Goal: Book appointment/travel/reservation

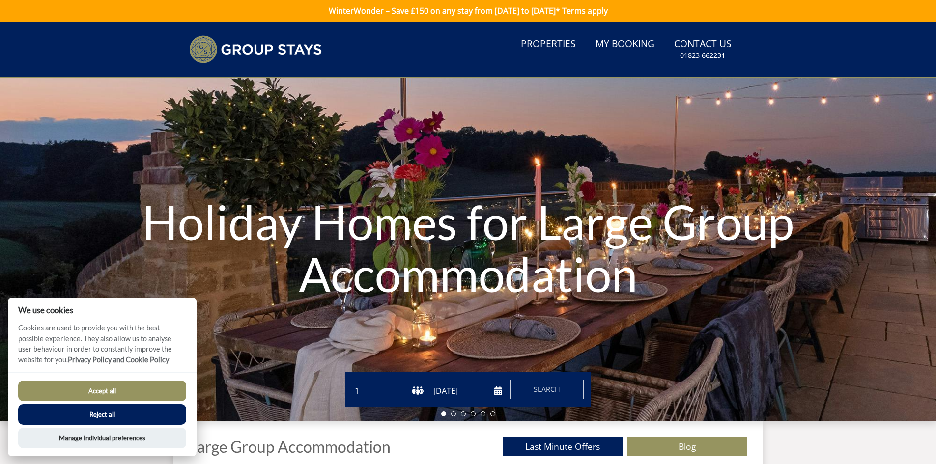
click at [92, 411] on button "Reject all" at bounding box center [102, 414] width 168 height 21
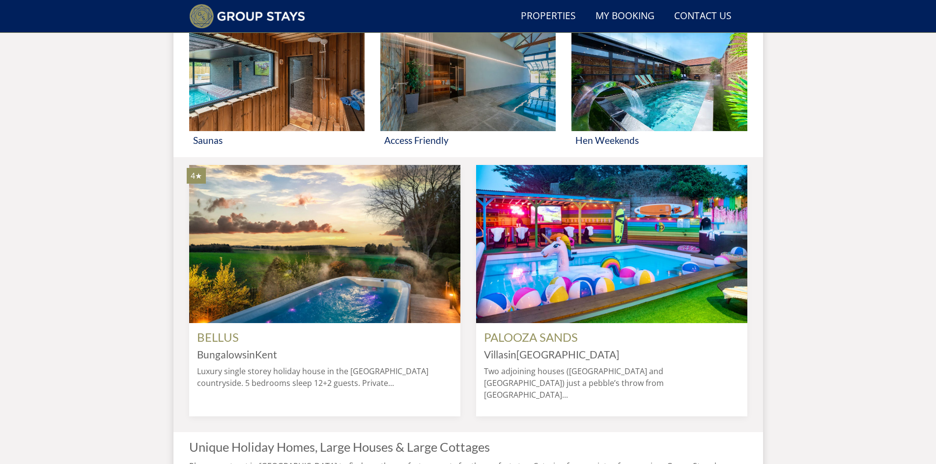
scroll to position [678, 0]
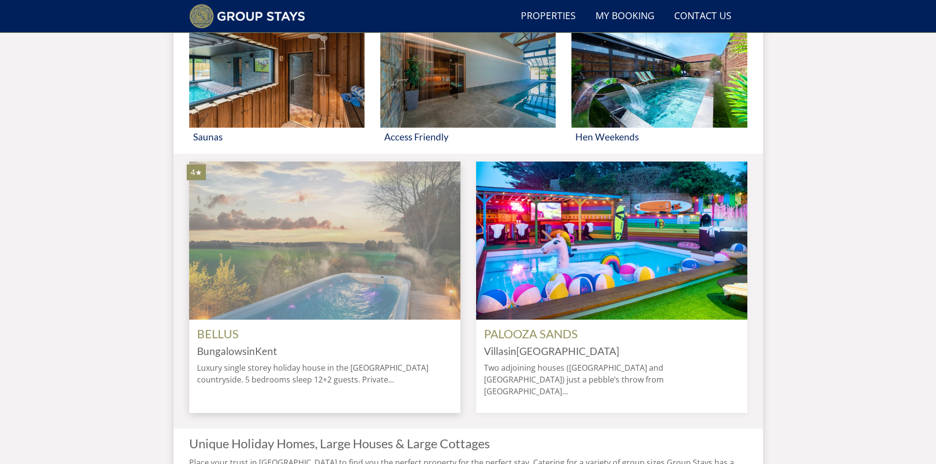
click at [337, 287] on img at bounding box center [324, 241] width 271 height 158
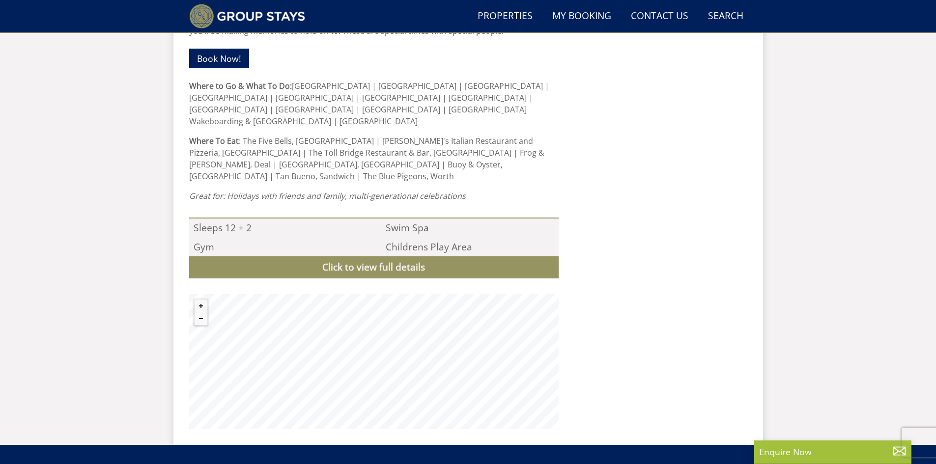
scroll to position [851, 0]
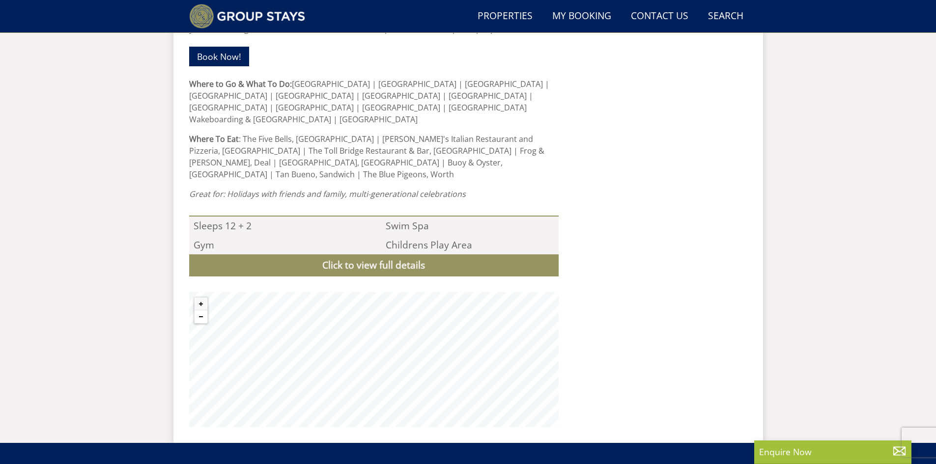
click at [201, 310] on button "Zoom out" at bounding box center [200, 316] width 13 height 13
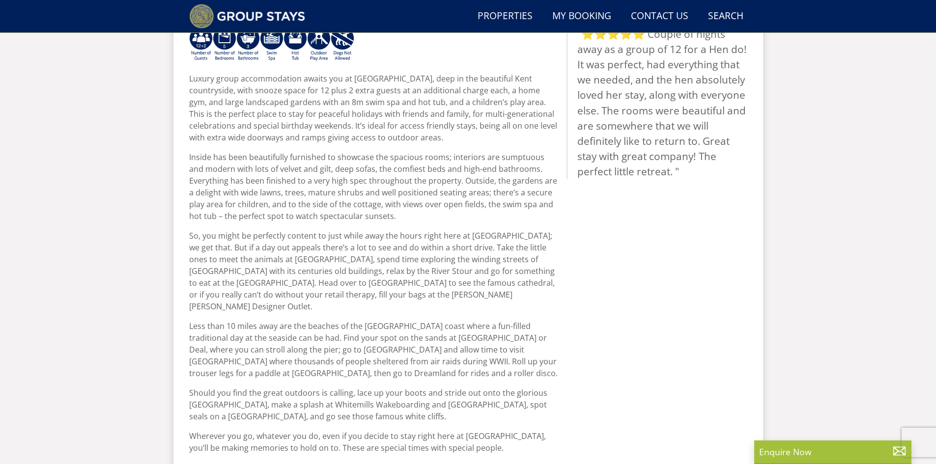
scroll to position [0, 0]
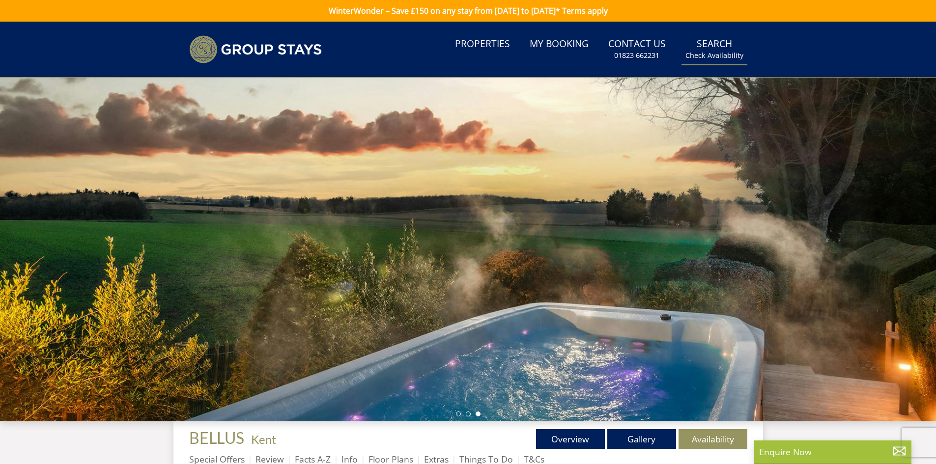
click at [709, 51] on small "Check Availability" at bounding box center [714, 56] width 58 height 10
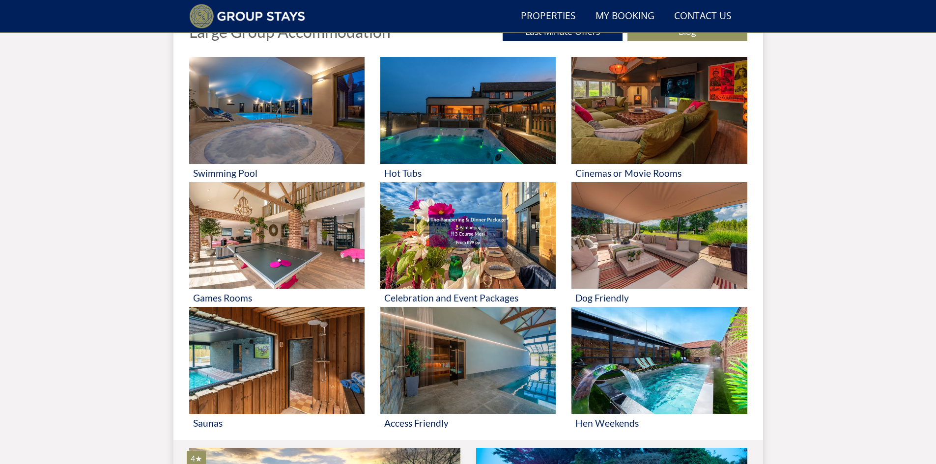
scroll to position [390, 0]
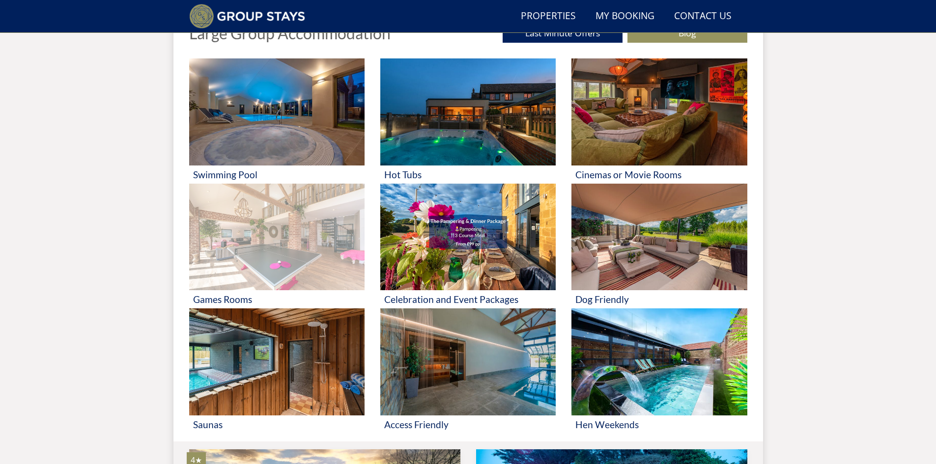
click at [267, 244] on img at bounding box center [276, 237] width 175 height 107
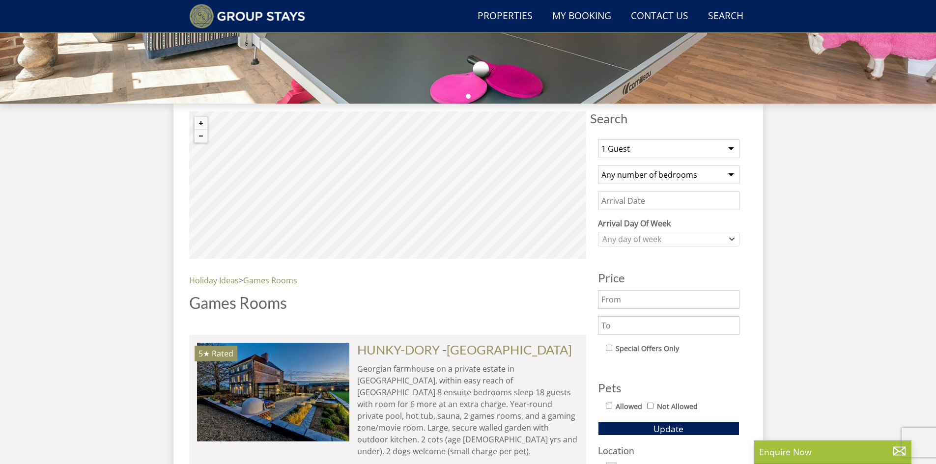
scroll to position [278, 0]
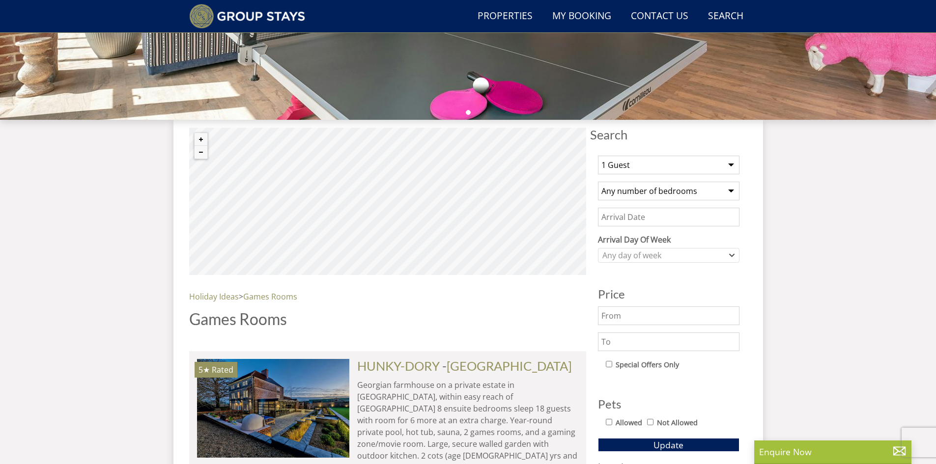
click at [729, 163] on select "1 Guest 2 Guests 3 Guests 4 Guests 5 Guests 6 Guests 7 Guests 8 Guests 9 Guests…" at bounding box center [668, 165] width 141 height 19
click at [598, 156] on select "1 Guest 2 Guests 3 Guests 4 Guests 5 Guests 6 Guests 7 Guests 8 Guests 9 Guests…" at bounding box center [668, 165] width 141 height 19
click at [731, 166] on select "1 Guest 2 Guests 3 Guests 4 Guests 5 Guests 6 Guests 7 Guests 8 Guests 9 Guests…" at bounding box center [668, 165] width 141 height 19
select select "9"
click at [598, 156] on select "1 Guest 2 Guests 3 Guests 4 Guests 5 Guests 6 Guests 7 Guests 8 Guests 9 Guests…" at bounding box center [668, 165] width 141 height 19
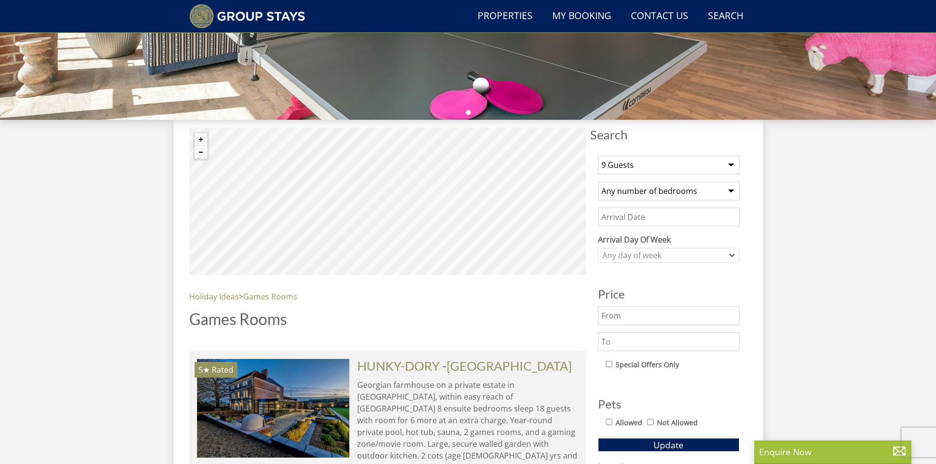
click at [664, 193] on select "Any number of bedrooms 4 Bedrooms 5 Bedrooms 6 Bedrooms 7 Bedrooms 8 Bedrooms 9…" at bounding box center [668, 191] width 141 height 19
select select "5"
click at [598, 182] on select "Any number of bedrooms 4 Bedrooms 5 Bedrooms 6 Bedrooms 7 Bedrooms 8 Bedrooms 9…" at bounding box center [668, 191] width 141 height 19
click at [652, 217] on input "Date" at bounding box center [668, 217] width 141 height 19
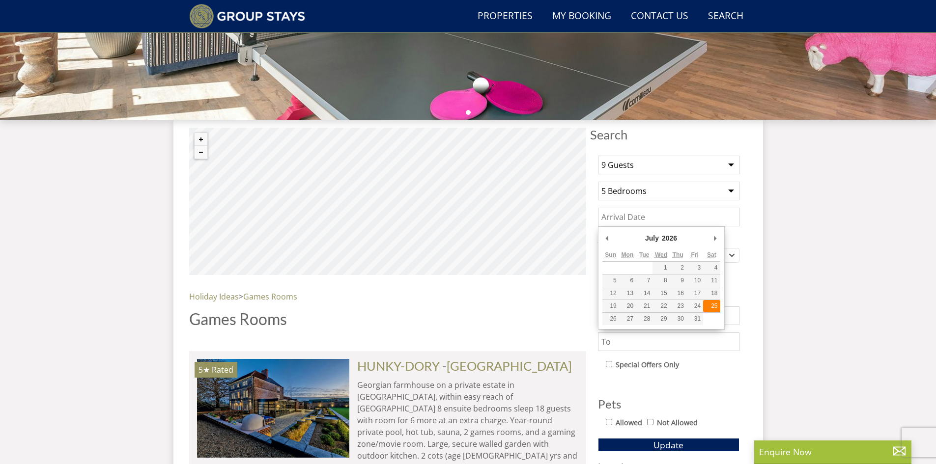
type input "[DATE]"
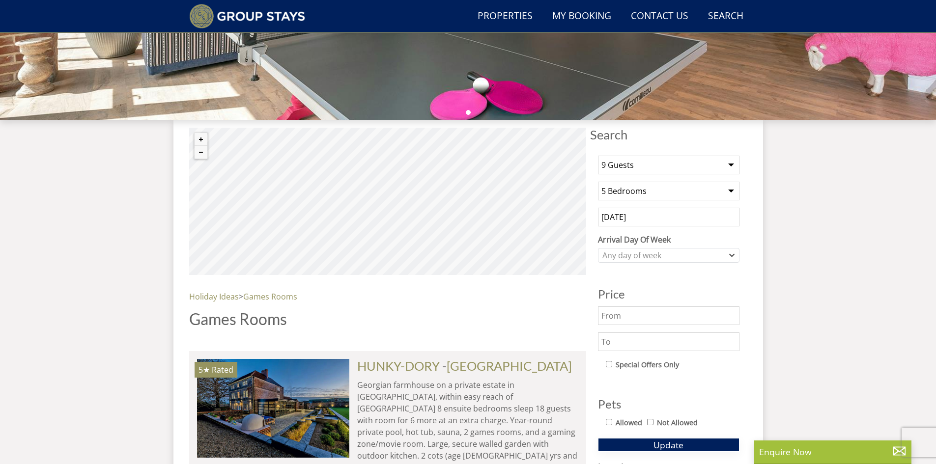
click at [668, 443] on span "Update" at bounding box center [668, 445] width 30 height 12
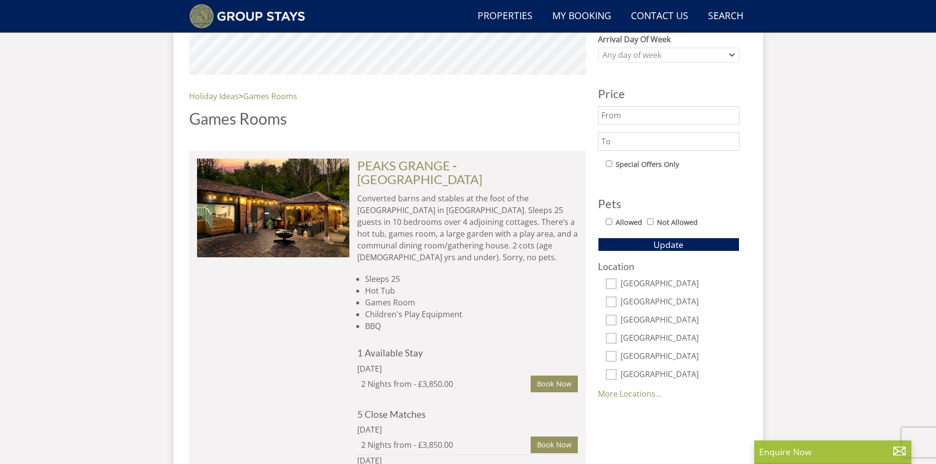
scroll to position [525, 0]
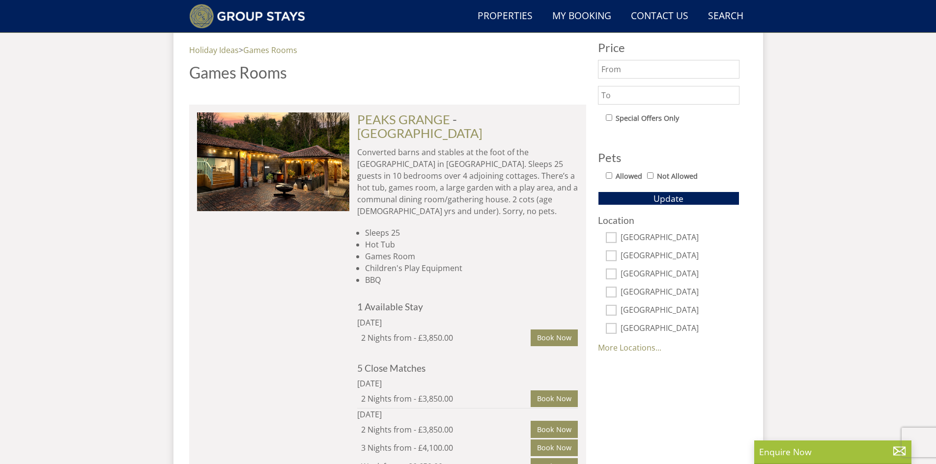
click at [608, 257] on input "[GEOGRAPHIC_DATA]" at bounding box center [611, 255] width 11 height 11
checkbox input "true"
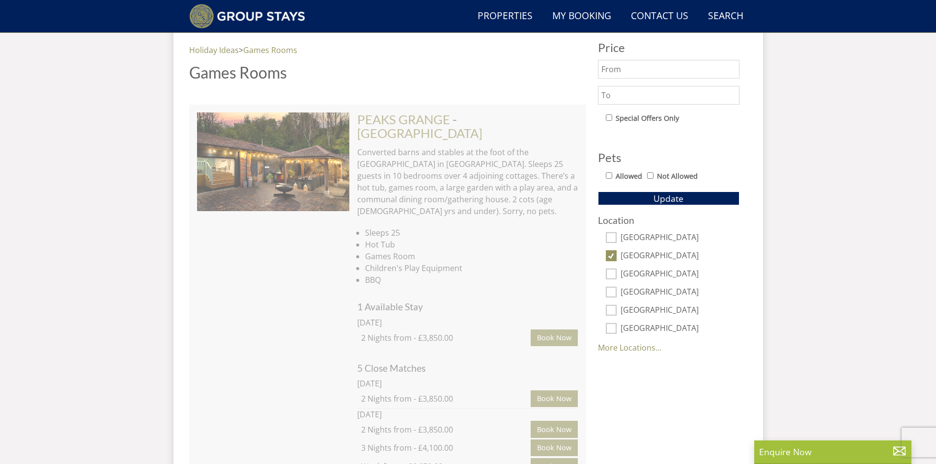
click at [612, 309] on input "[GEOGRAPHIC_DATA]" at bounding box center [611, 310] width 11 height 11
checkbox input "true"
click at [619, 350] on link "More Locations..." at bounding box center [629, 347] width 63 height 11
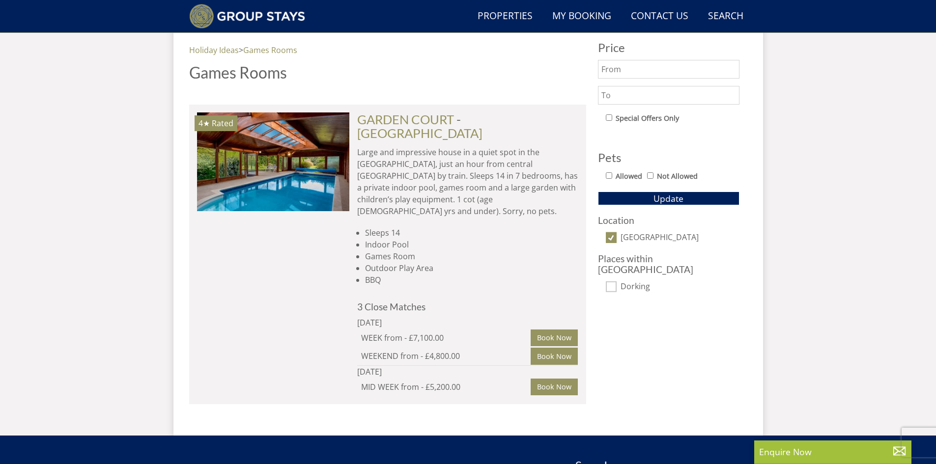
click at [611, 345] on div "Search Search 1 Guest 2 Guests 3 Guests 4 Guests 5 Guests 6 Guests 7 Guests 8 G…" at bounding box center [668, 150] width 157 height 539
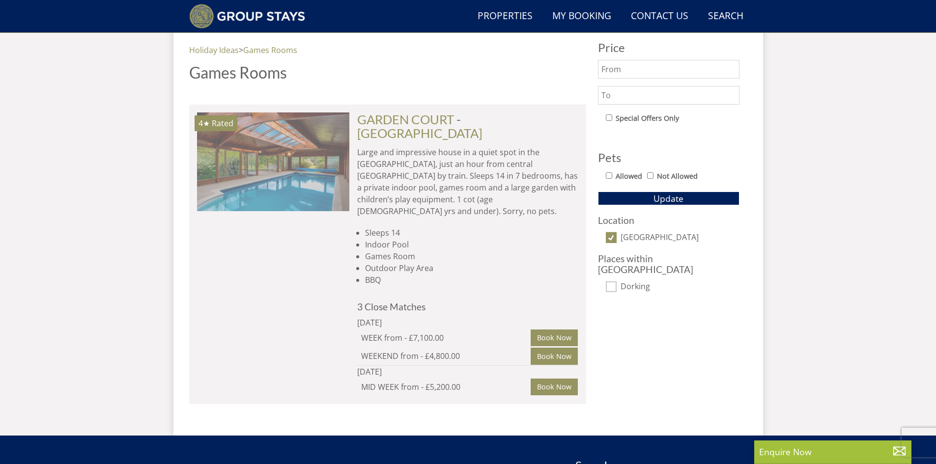
click at [273, 173] on img at bounding box center [273, 161] width 152 height 98
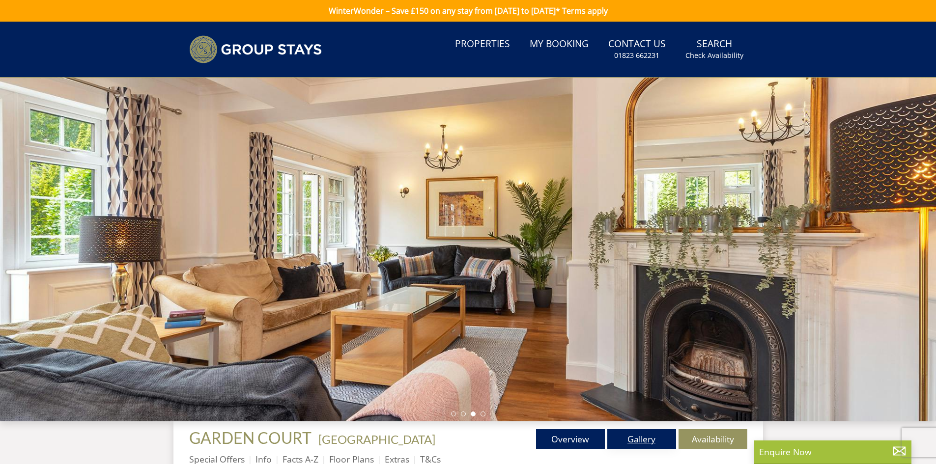
click at [632, 438] on link "Gallery" at bounding box center [641, 439] width 69 height 20
select select "9"
select select "5"
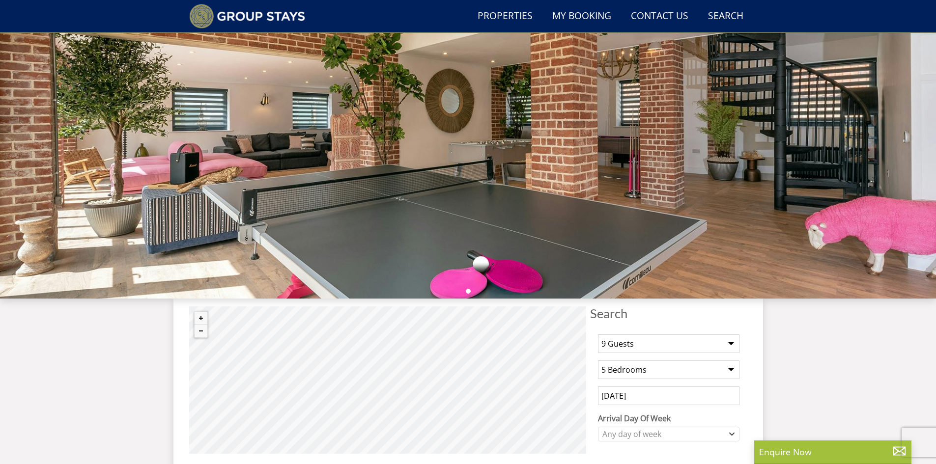
scroll to position [89, 0]
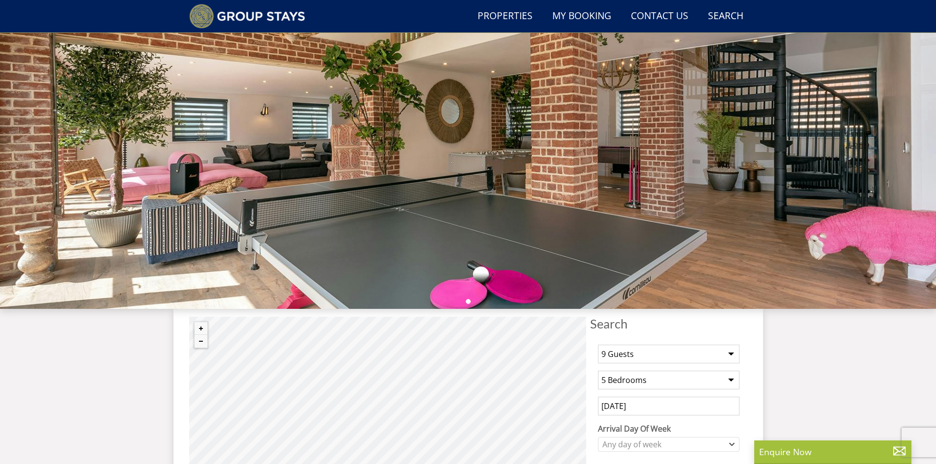
scroll to position [390, 0]
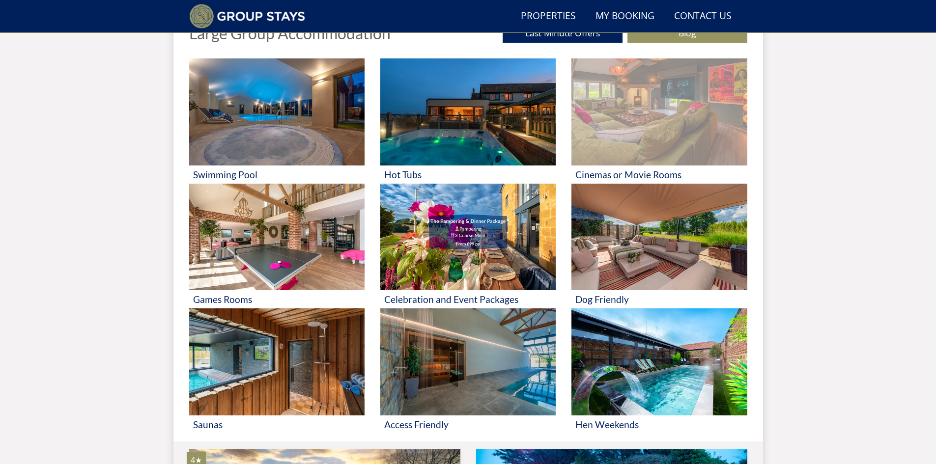
click at [669, 117] on img at bounding box center [658, 111] width 175 height 107
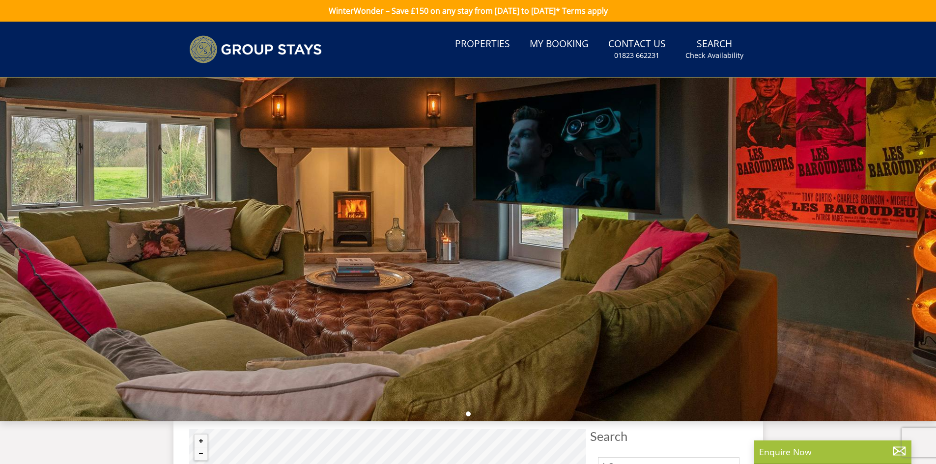
scroll to position [390, 0]
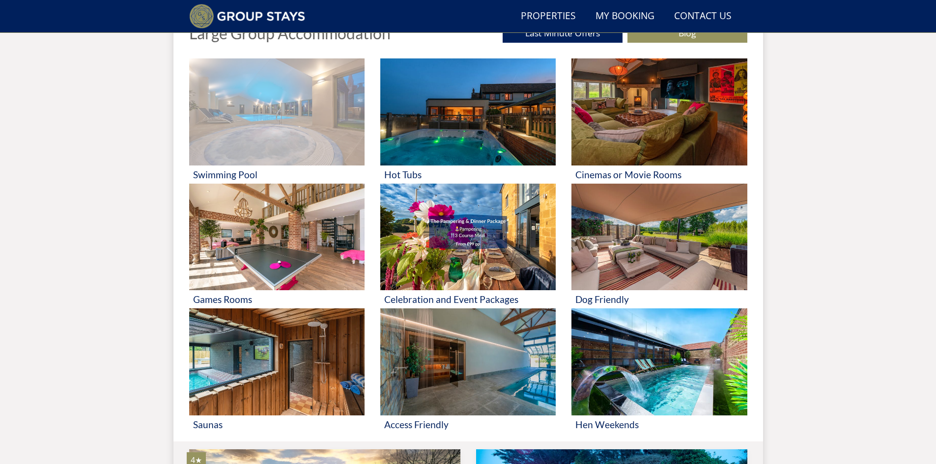
click at [245, 125] on img at bounding box center [276, 111] width 175 height 107
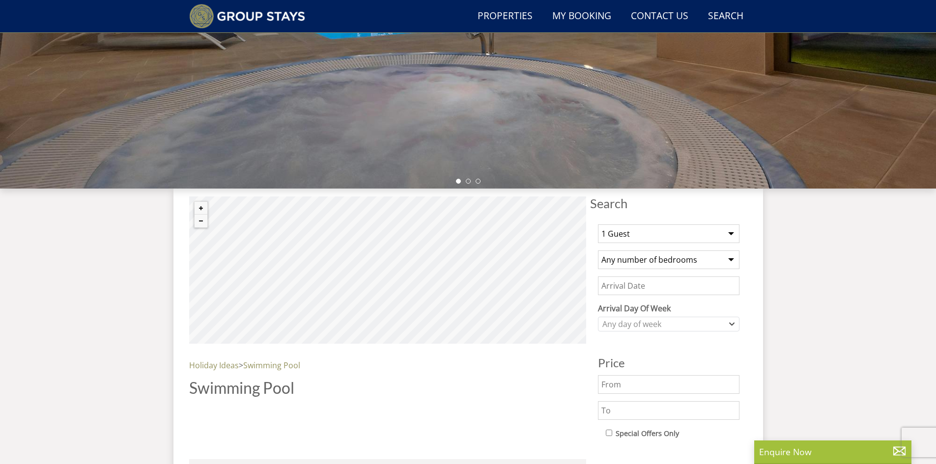
scroll to position [338, 0]
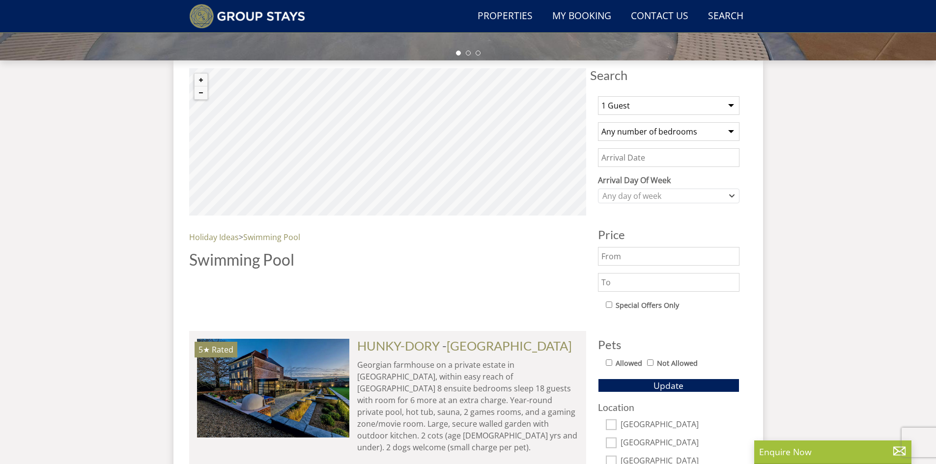
click at [726, 106] on select "1 Guest 2 Guests 3 Guests 4 Guests 5 Guests 6 Guests 7 Guests 8 Guests 9 Guests…" at bounding box center [668, 105] width 141 height 19
select select "9"
click at [598, 96] on select "1 Guest 2 Guests 3 Guests 4 Guests 5 Guests 6 Guests 7 Guests 8 Guests 9 Guests…" at bounding box center [668, 105] width 141 height 19
click at [661, 132] on select "Any number of bedrooms 3 Bedrooms 4 Bedrooms 5 Bedrooms 6 Bedrooms 7 Bedrooms 8…" at bounding box center [668, 131] width 141 height 19
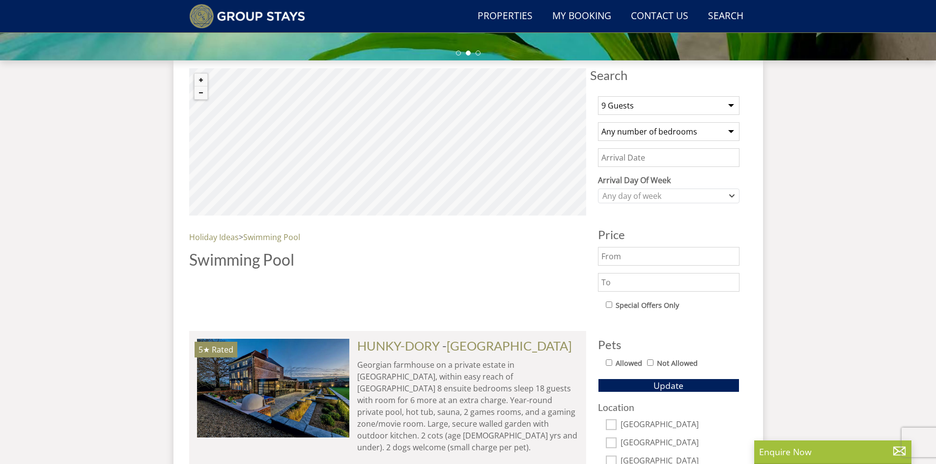
select select "5"
click at [598, 122] on select "Any number of bedrooms 3 Bedrooms 4 Bedrooms 5 Bedrooms 6 Bedrooms 7 Bedrooms 8…" at bounding box center [668, 131] width 141 height 19
click at [642, 156] on input "Date" at bounding box center [668, 157] width 141 height 19
